Goal: Transaction & Acquisition: Purchase product/service

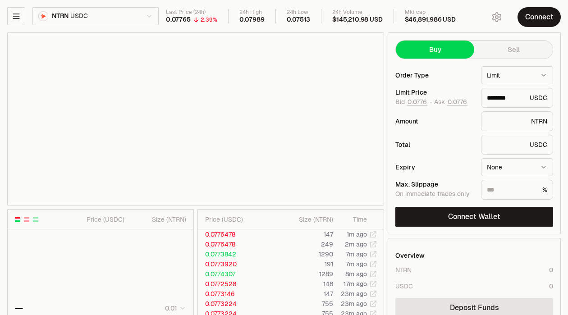
type input "********"
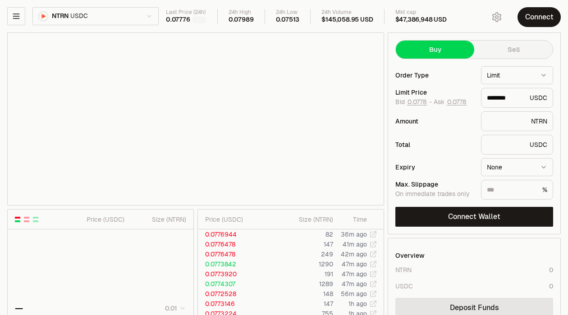
type input "********"
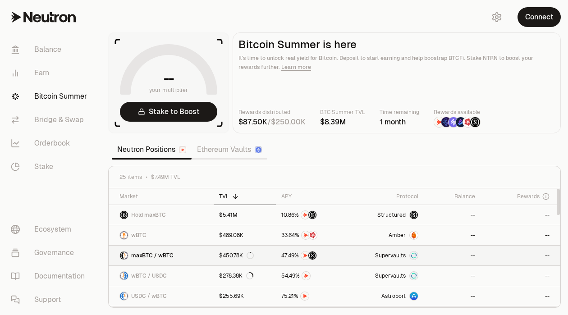
click at [413, 258] on img at bounding box center [414, 256] width 8 height 8
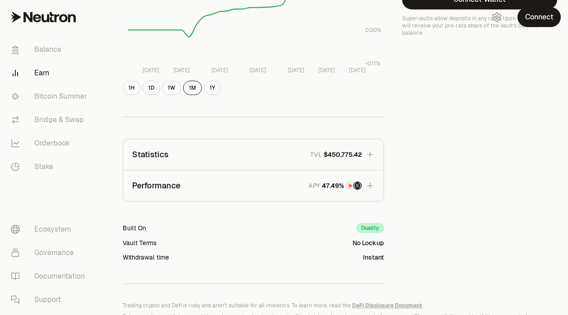
scroll to position [245, 0]
